Goal: Transaction & Acquisition: Purchase product/service

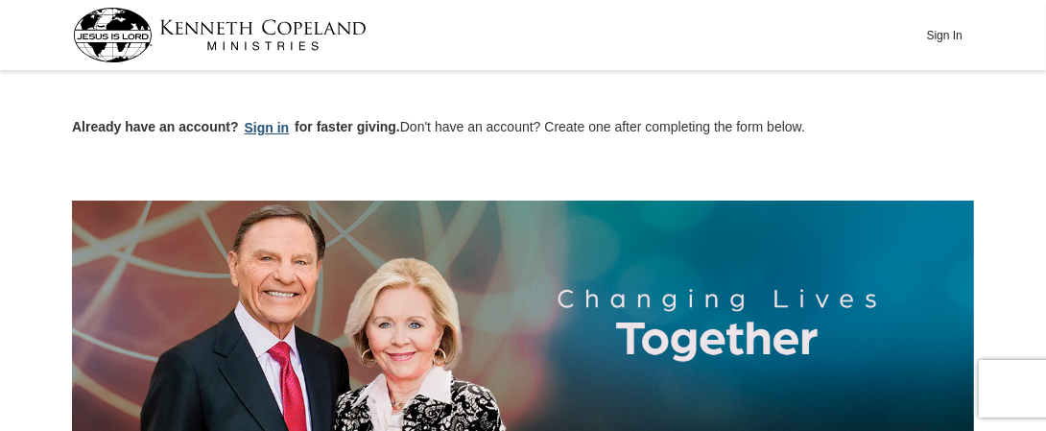
click at [272, 128] on button "Sign in" at bounding box center [267, 128] width 57 height 22
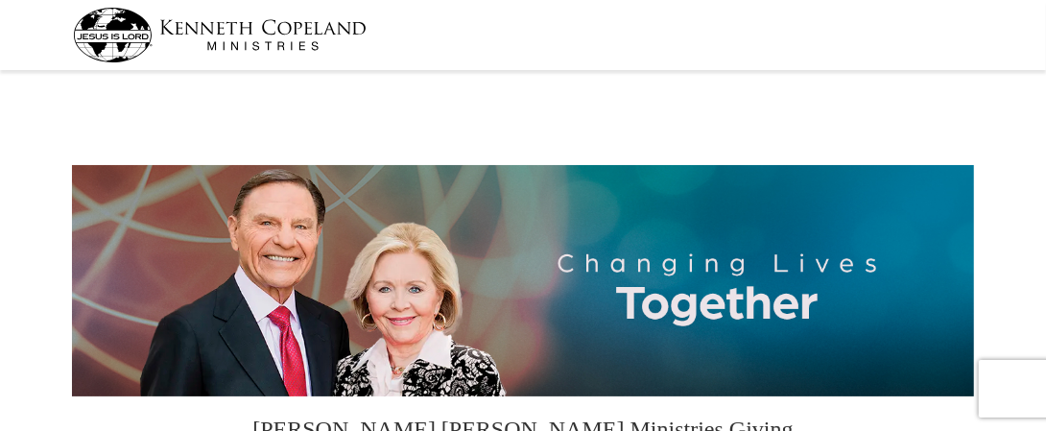
select select "[GEOGRAPHIC_DATA]"
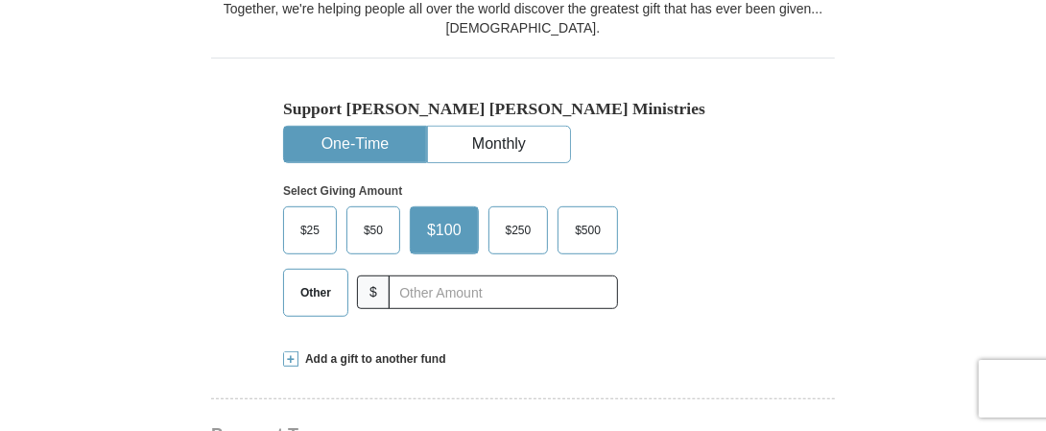
scroll to position [477, 0]
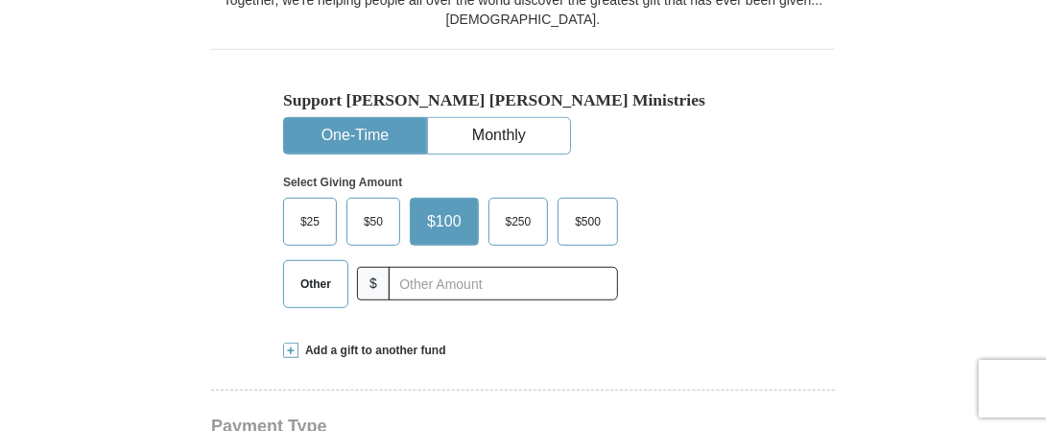
click at [317, 216] on span "$25" at bounding box center [310, 221] width 38 height 29
click at [0, 0] on input "$25" at bounding box center [0, 0] width 0 height 0
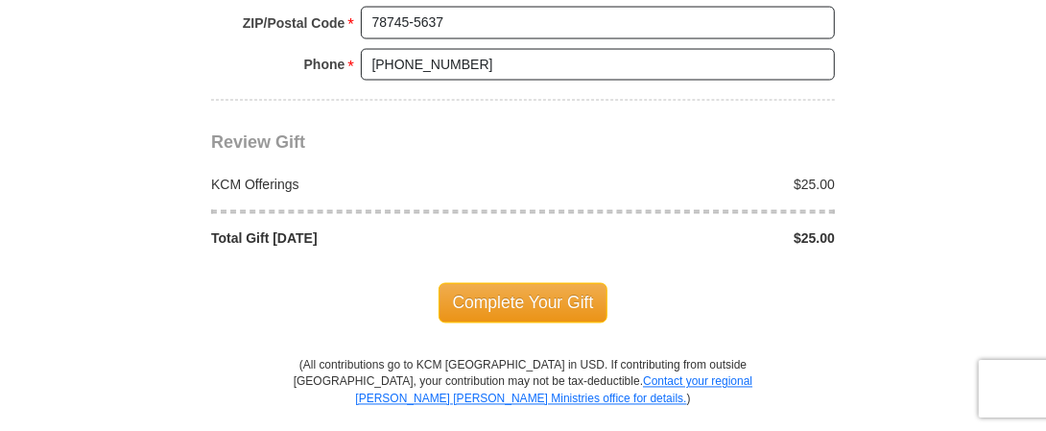
scroll to position [1668, 0]
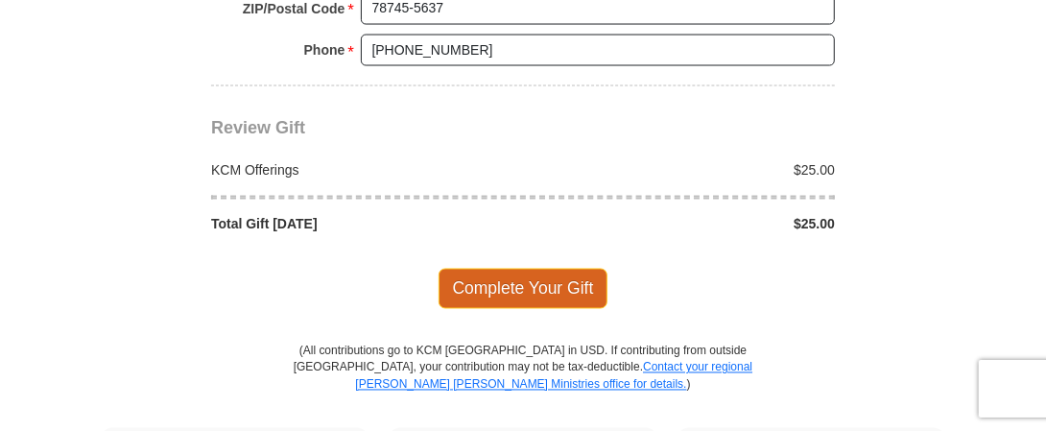
click at [528, 269] on span "Complete Your Gift" at bounding box center [524, 289] width 170 height 40
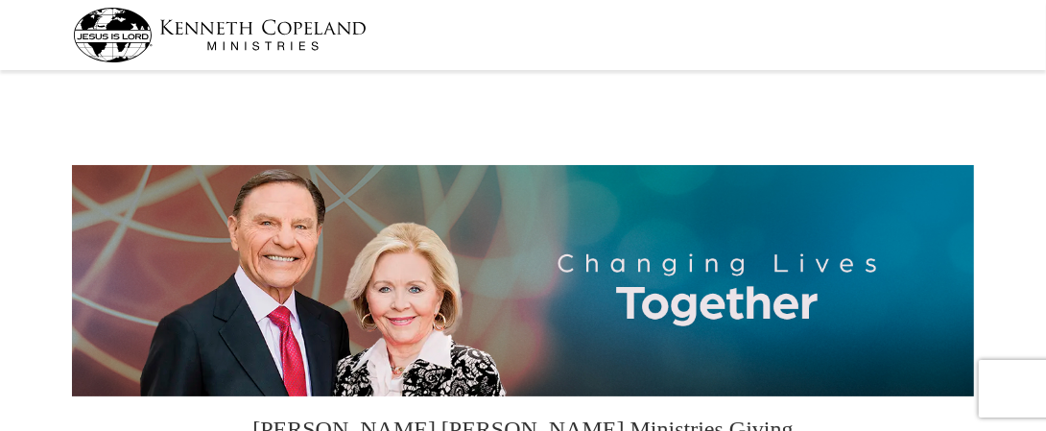
select select "[GEOGRAPHIC_DATA]"
